Goal: Transaction & Acquisition: Download file/media

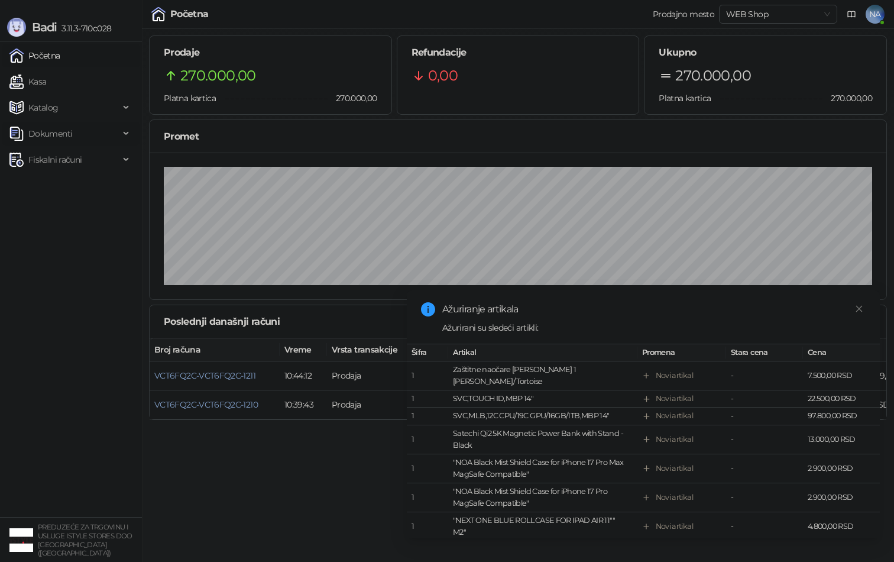
click at [63, 138] on span "Dokumenti" at bounding box center [50, 134] width 44 height 24
click at [60, 224] on span "Fiskalni računi" at bounding box center [54, 214] width 53 height 24
click at [66, 247] on link "Izdati računi" at bounding box center [46, 240] width 64 height 24
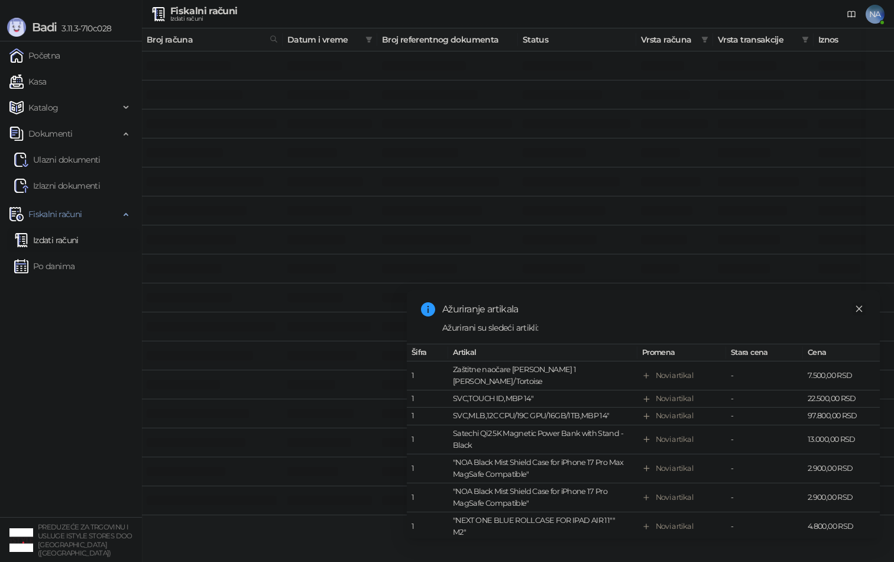
click at [860, 307] on icon "close" at bounding box center [859, 308] width 8 height 8
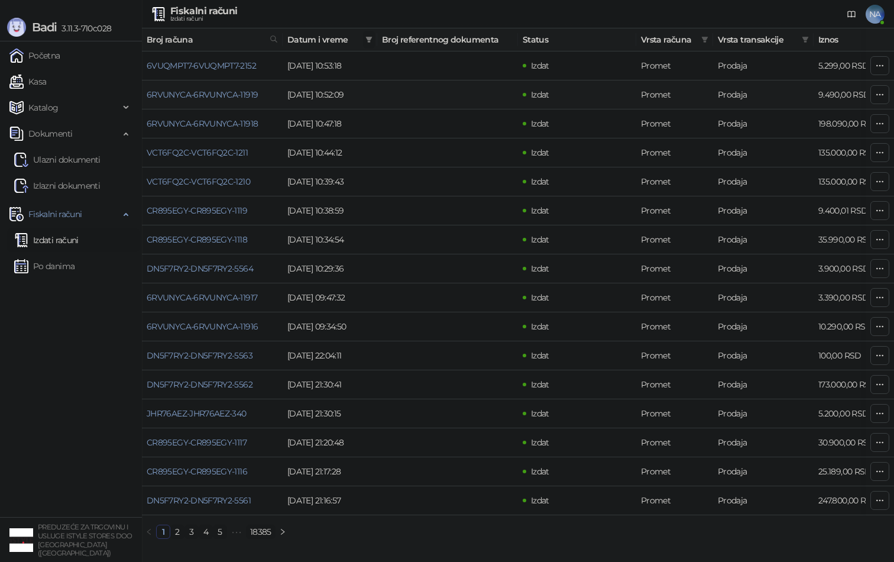
click at [367, 39] on icon "filter" at bounding box center [369, 40] width 7 height 6
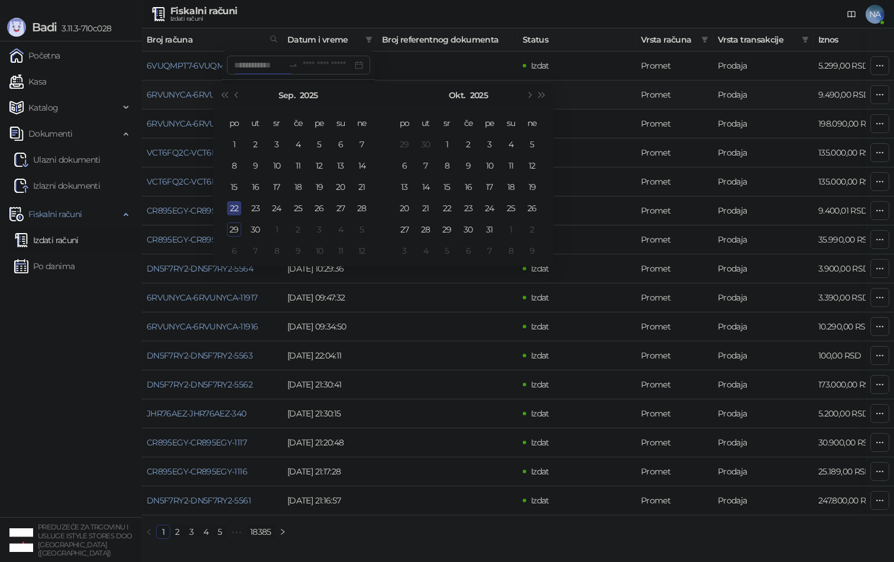
type input "**********"
click at [233, 206] on div "22" at bounding box center [234, 208] width 14 height 14
type input "**********"
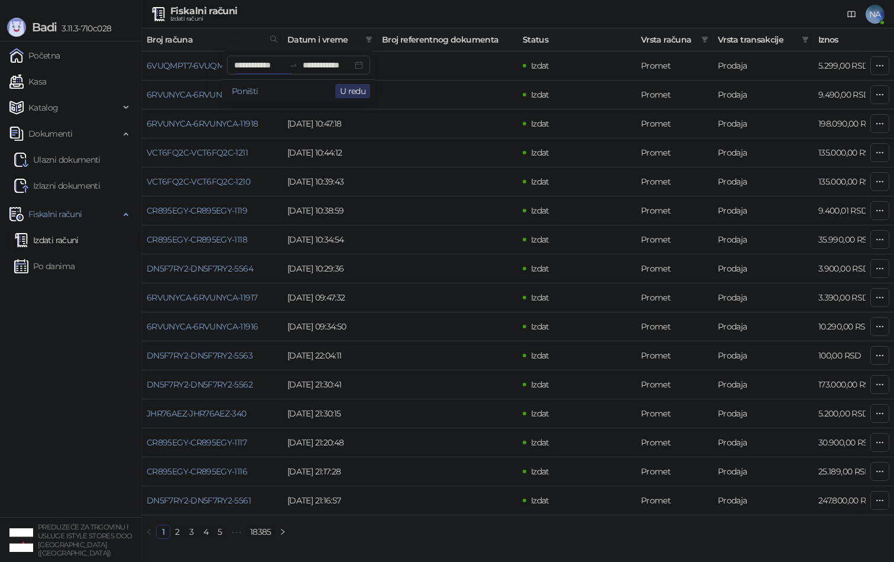
click at [359, 85] on button "U redu" at bounding box center [352, 91] width 35 height 14
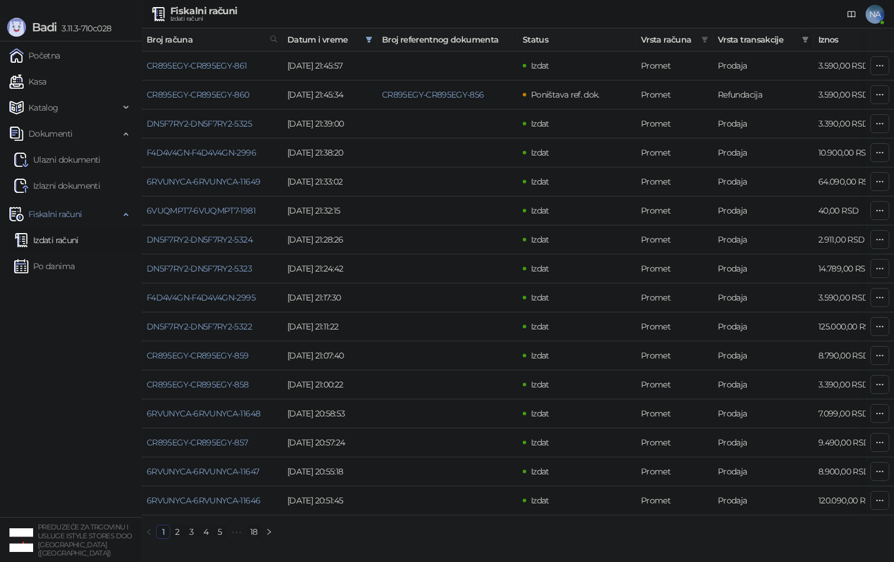
click at [805, 42] on icon "filter" at bounding box center [805, 40] width 7 height 6
click at [803, 40] on icon "filter" at bounding box center [805, 39] width 7 height 7
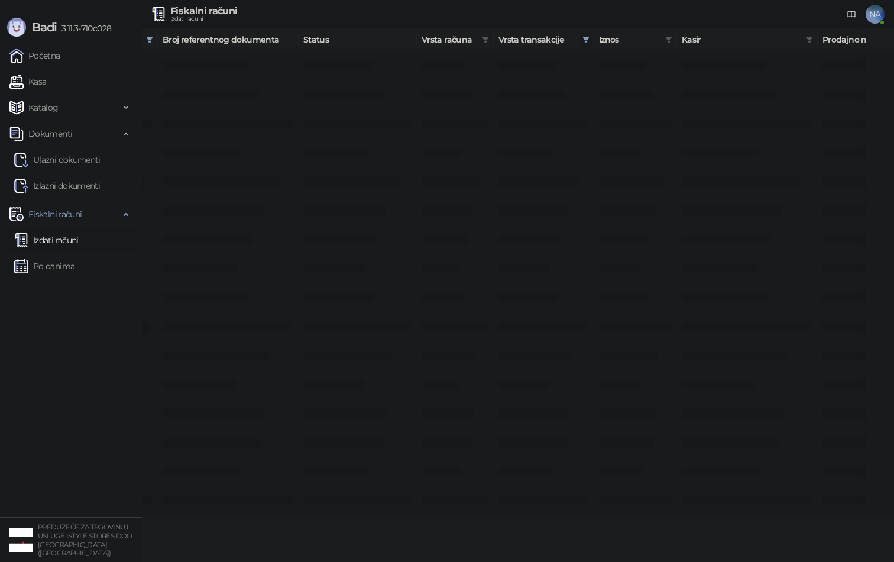
scroll to position [0, 312]
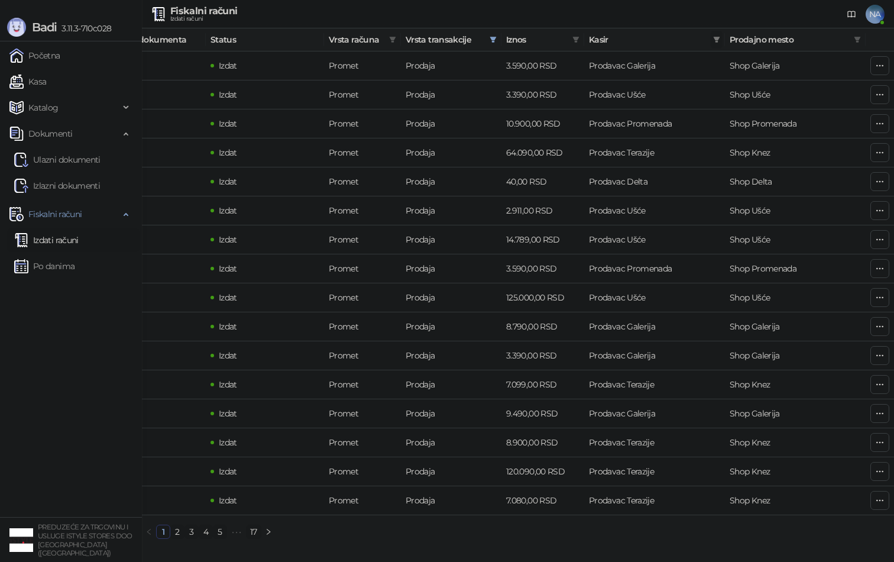
click at [721, 41] on span at bounding box center [717, 40] width 12 height 18
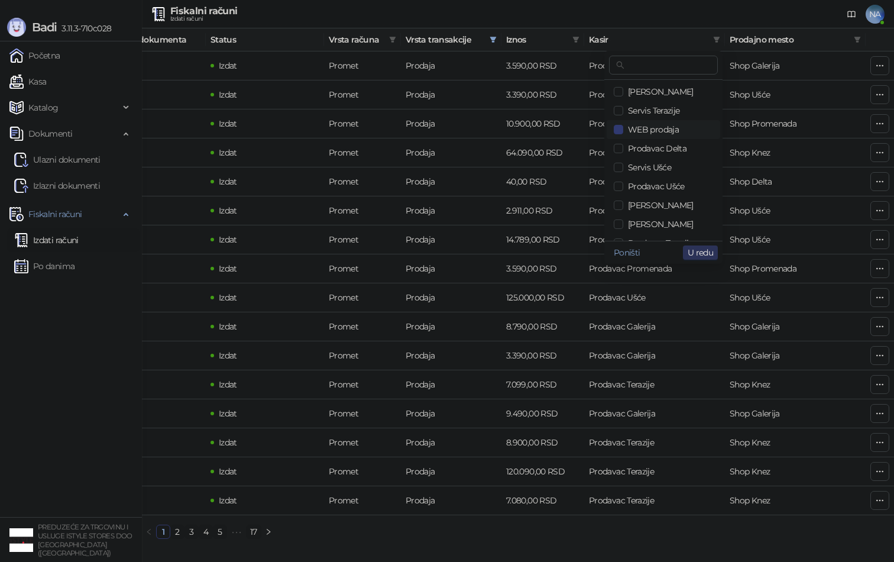
click at [698, 250] on span "U redu" at bounding box center [700, 252] width 25 height 11
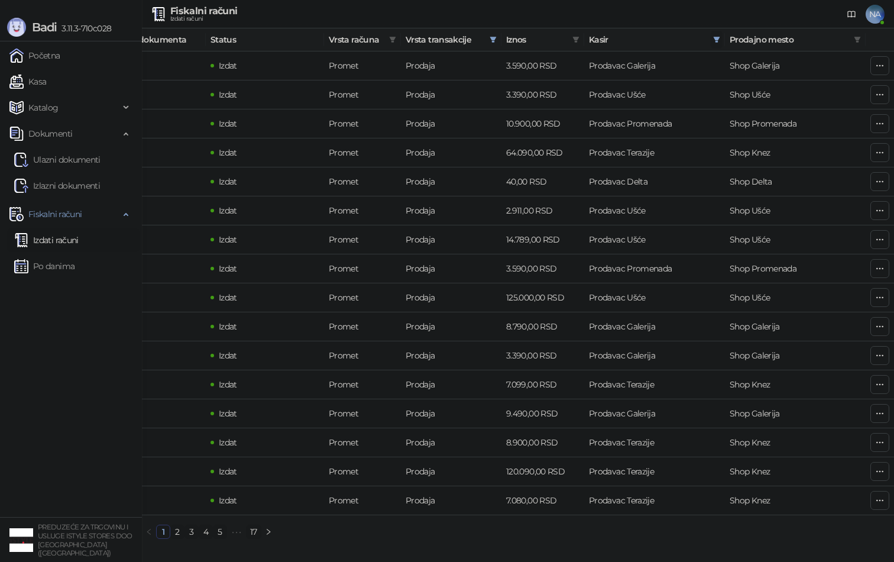
click at [717, 38] on icon "filter" at bounding box center [717, 40] width 7 height 6
click at [667, 47] on th "Kasir" at bounding box center [654, 39] width 141 height 23
click at [576, 36] on icon "filter" at bounding box center [575, 39] width 7 height 7
click at [620, 44] on span "Kasir" at bounding box center [648, 39] width 119 height 13
click at [608, 41] on span "Kasir" at bounding box center [648, 39] width 119 height 13
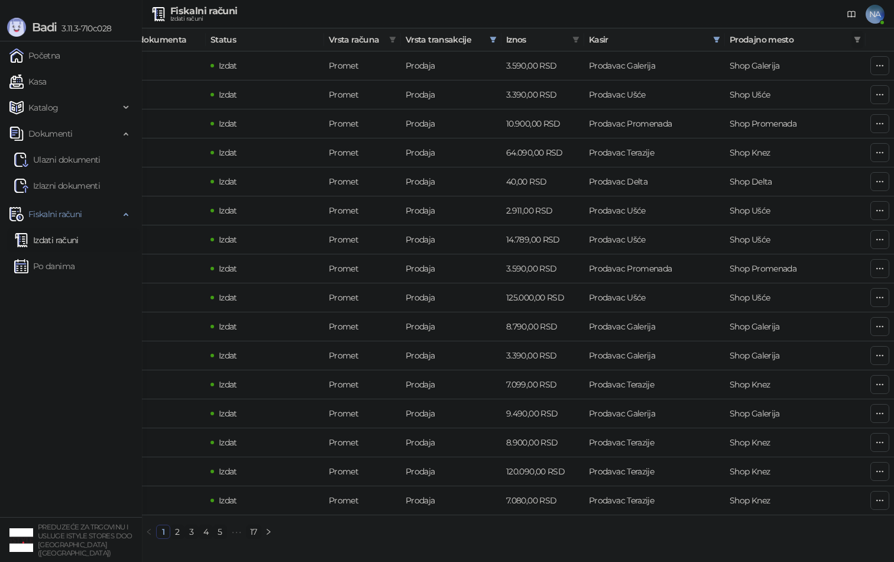
click at [855, 38] on icon "filter" at bounding box center [857, 40] width 7 height 6
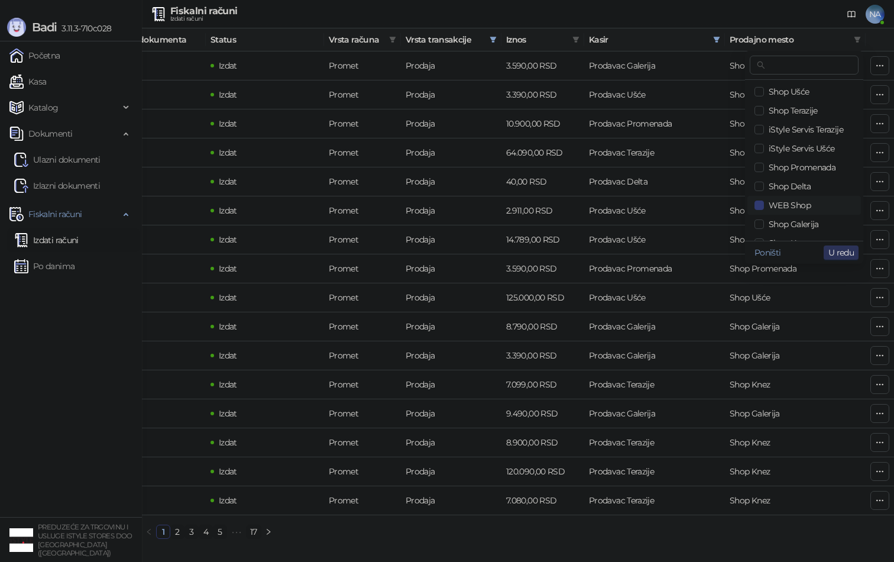
click at [841, 252] on span "U redu" at bounding box center [840, 252] width 25 height 11
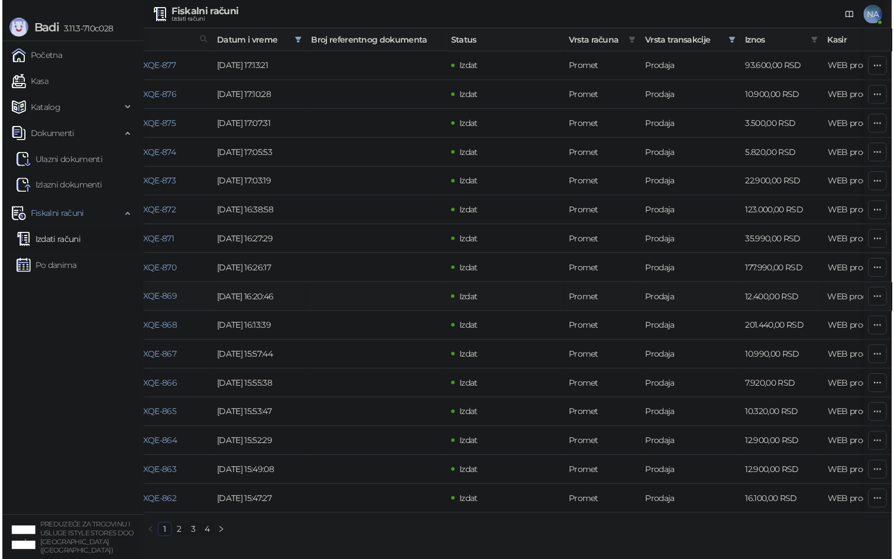
scroll to position [0, 90]
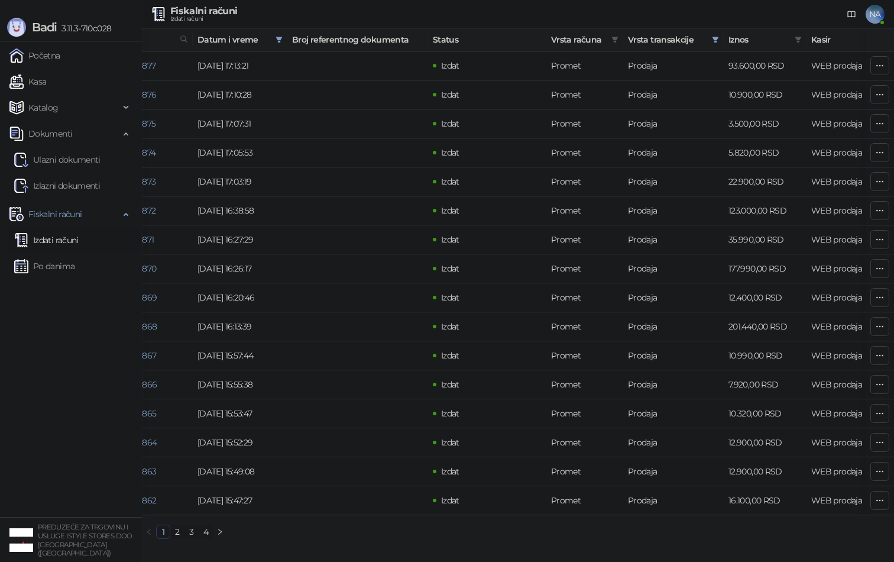
click at [205, 529] on link "4" at bounding box center [205, 531] width 13 height 13
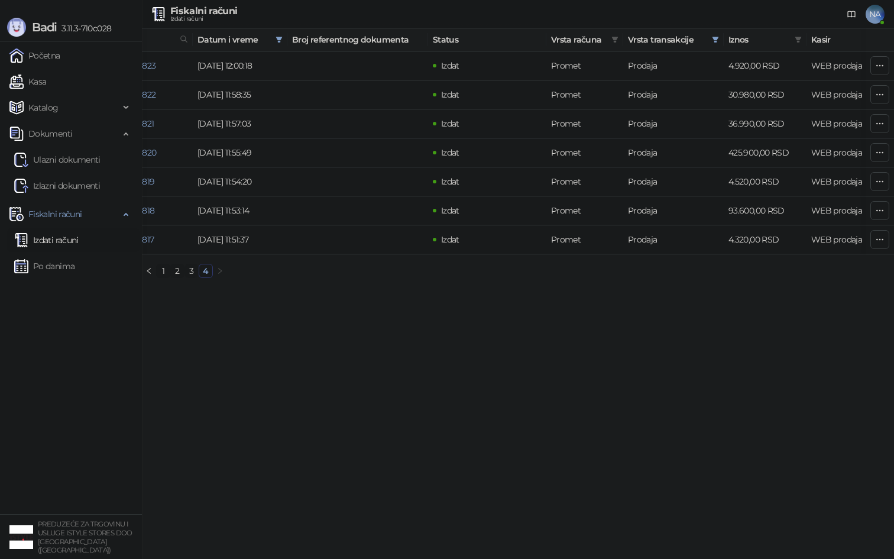
click at [187, 267] on link "3" at bounding box center [191, 270] width 13 height 13
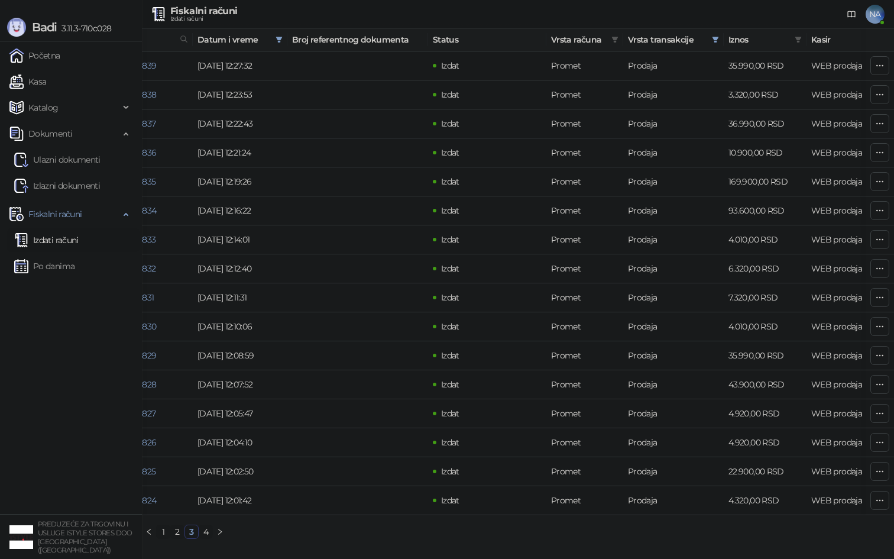
click at [203, 534] on link "4" at bounding box center [205, 531] width 13 height 13
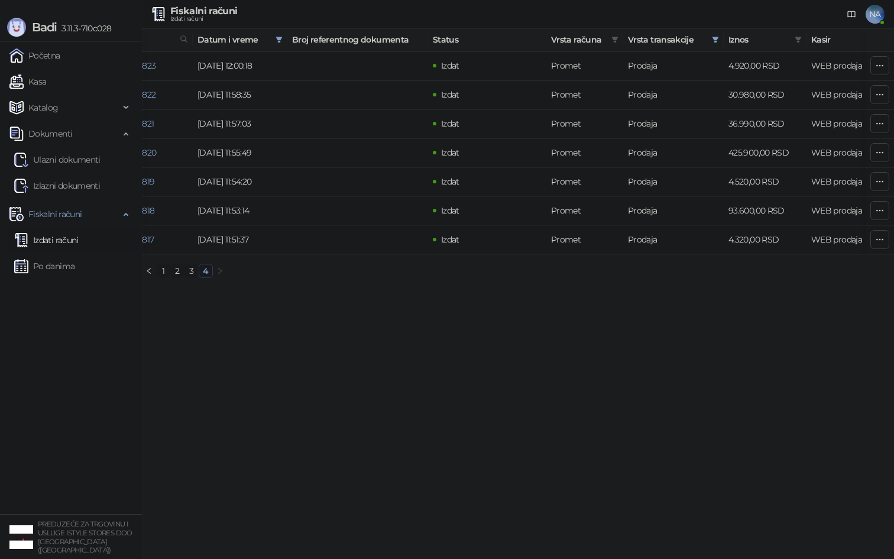
click at [178, 270] on link "2" at bounding box center [177, 270] width 13 height 13
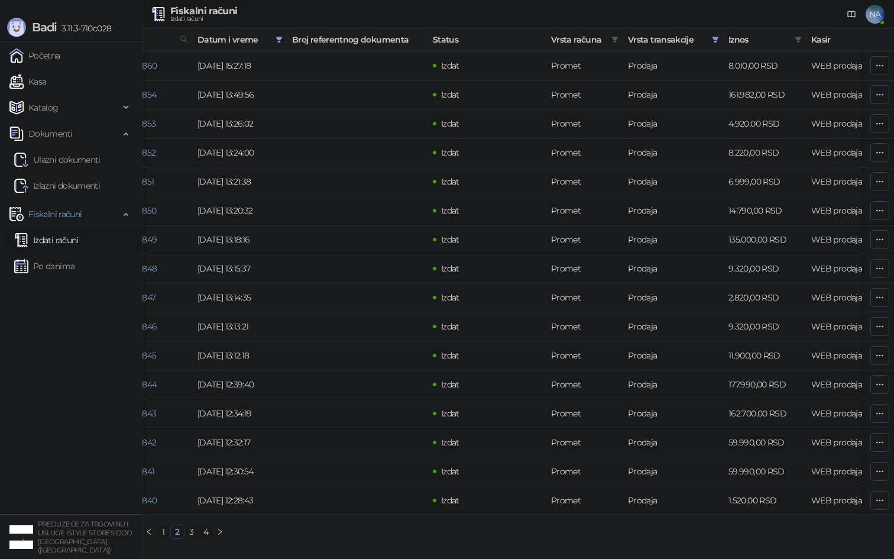
click at [162, 536] on link "1" at bounding box center [163, 531] width 13 height 13
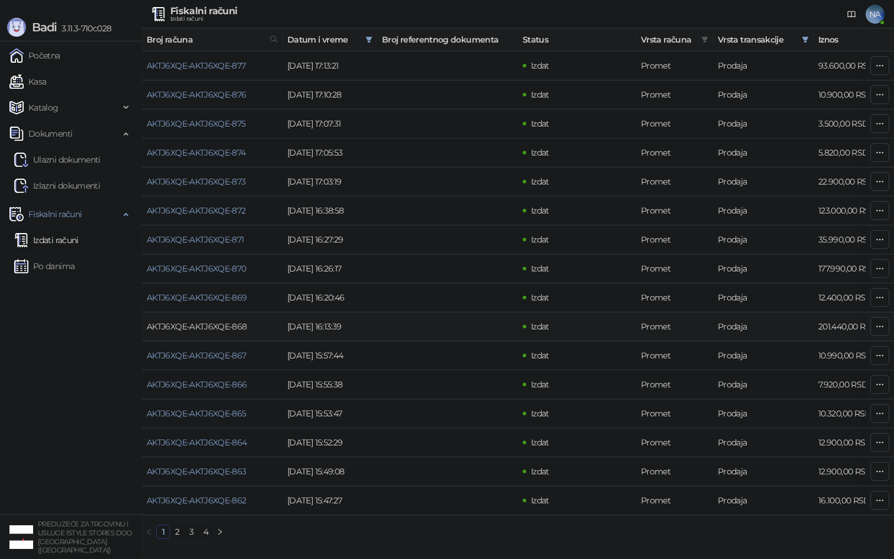
click at [232, 331] on link "AKTJ6XQE-AKTJ6XQE-868" at bounding box center [197, 326] width 101 height 11
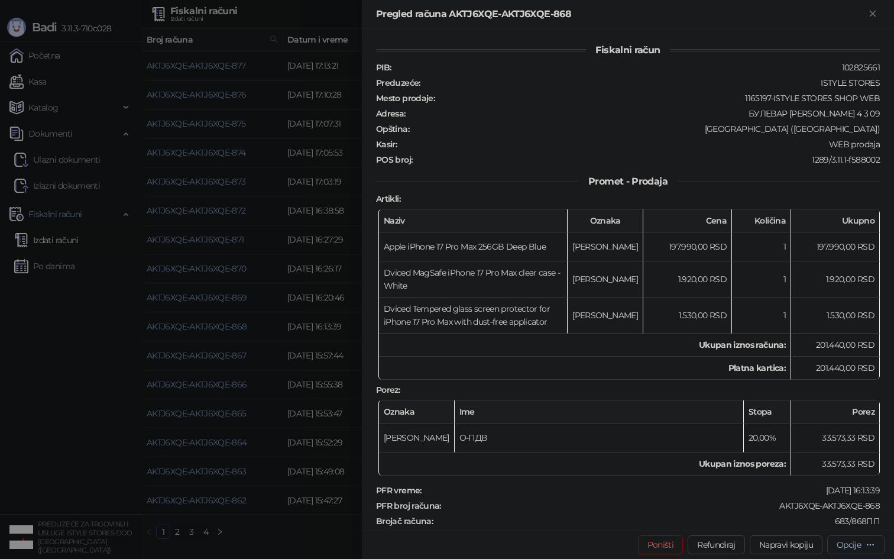
click at [850, 540] on div "Opcije" at bounding box center [849, 544] width 24 height 11
click at [829, 521] on span "Preuzmi u PDF formatu" at bounding box center [814, 520] width 121 height 13
